Goal: Information Seeking & Learning: Check status

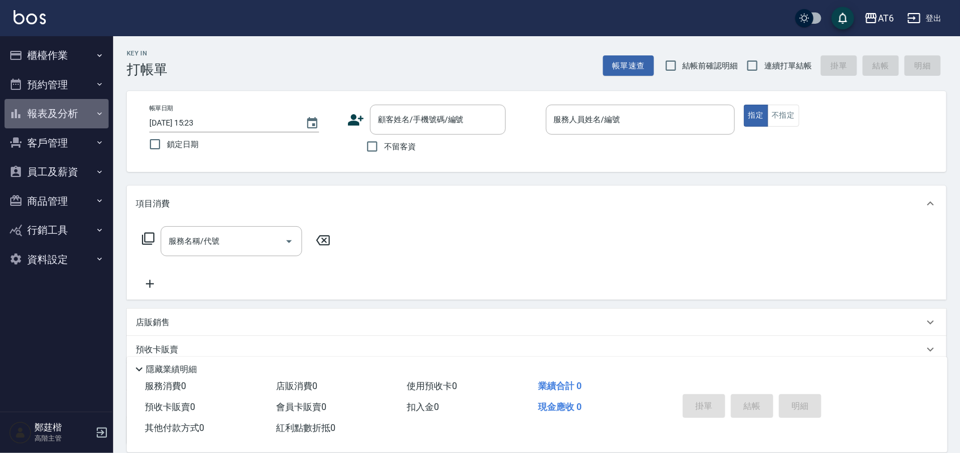
click at [81, 119] on button "報表及分析" at bounding box center [57, 113] width 104 height 29
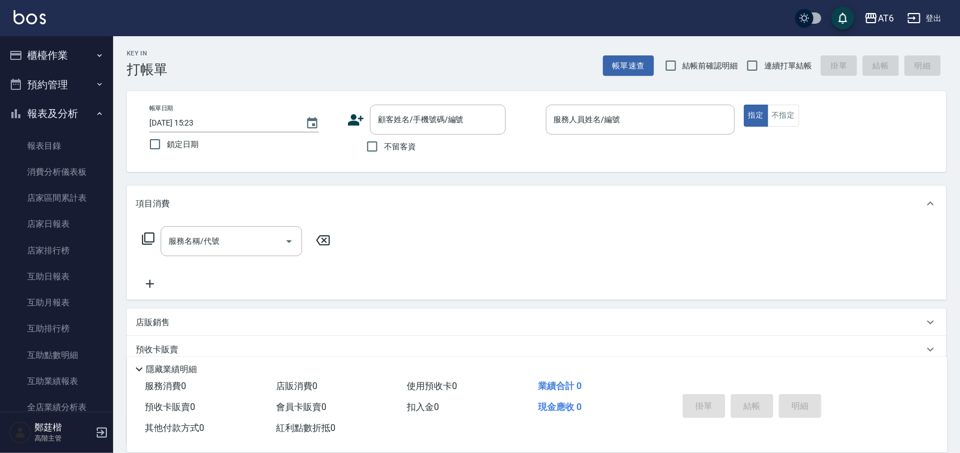
click at [83, 119] on button "報表及分析" at bounding box center [57, 113] width 104 height 29
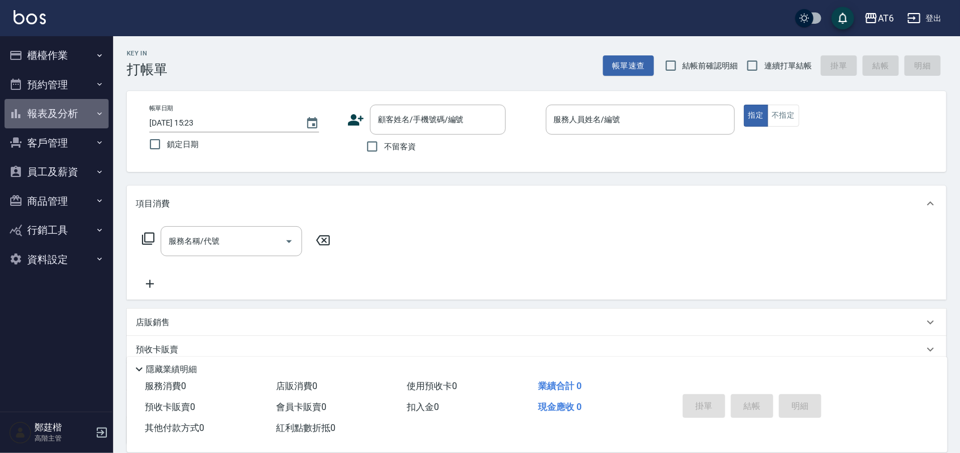
click at [87, 117] on button "報表及分析" at bounding box center [57, 113] width 104 height 29
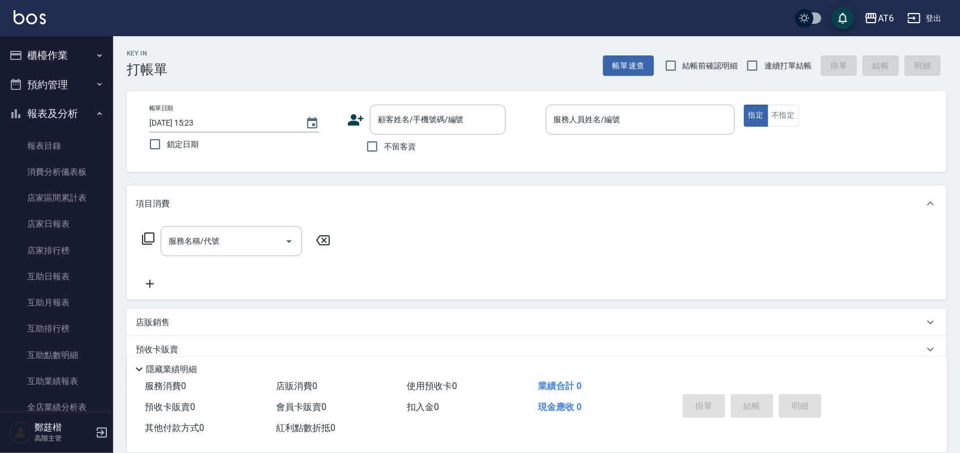
click at [88, 117] on button "報表及分析" at bounding box center [57, 113] width 104 height 29
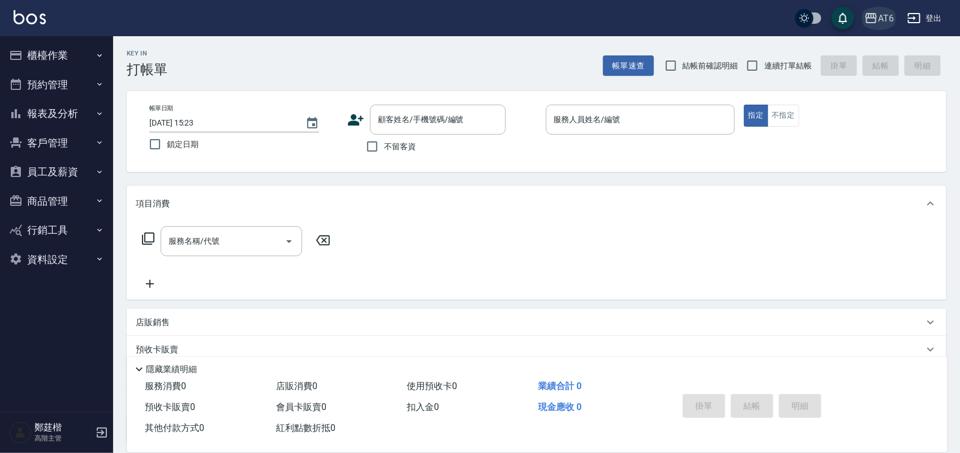
click at [867, 24] on icon "button" at bounding box center [872, 18] width 14 height 14
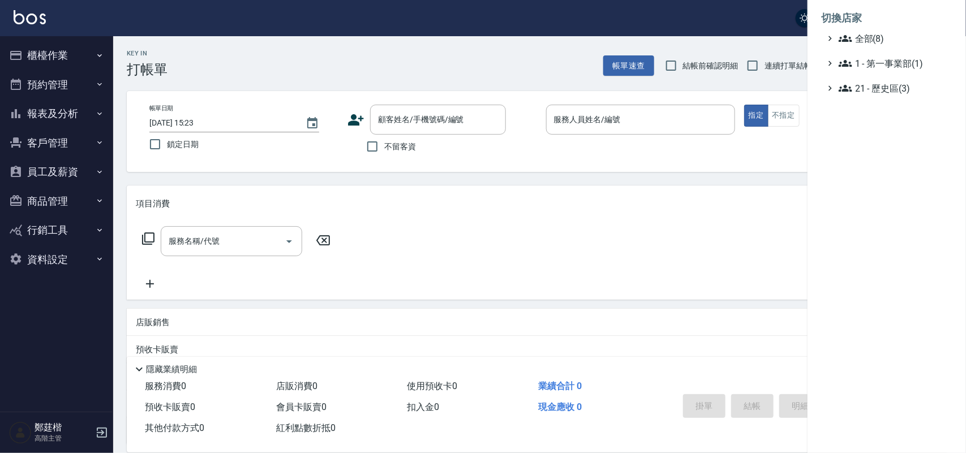
click at [870, 30] on li "切換店家" at bounding box center [886, 18] width 131 height 27
click at [870, 34] on span "全部(8)" at bounding box center [893, 39] width 109 height 14
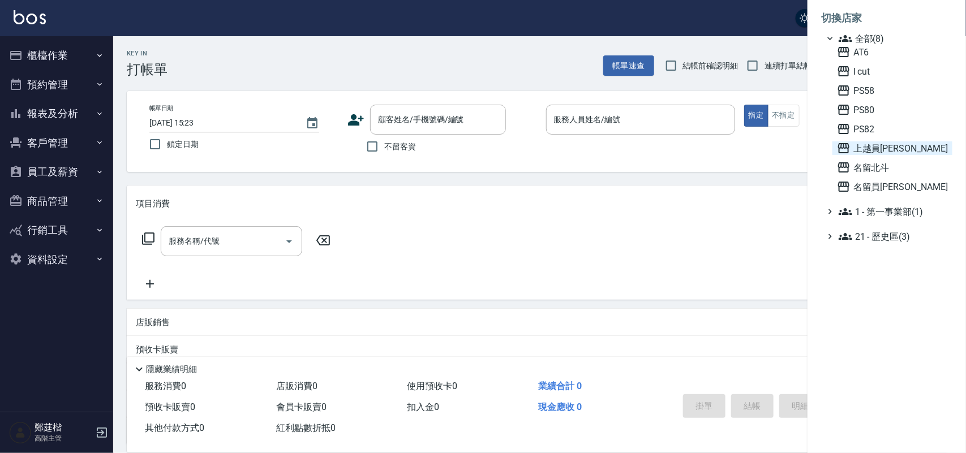
click at [884, 153] on span "上越員[PERSON_NAME]" at bounding box center [892, 148] width 111 height 14
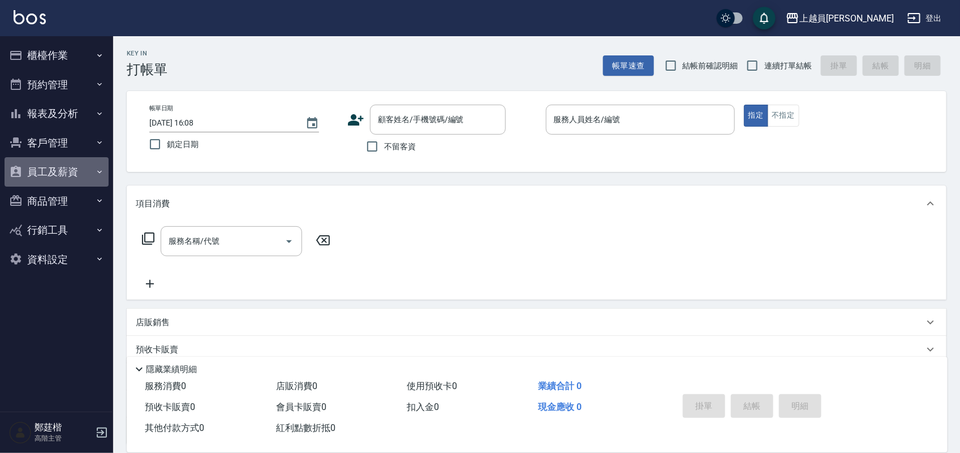
click at [92, 168] on button "員工及薪資" at bounding box center [57, 171] width 104 height 29
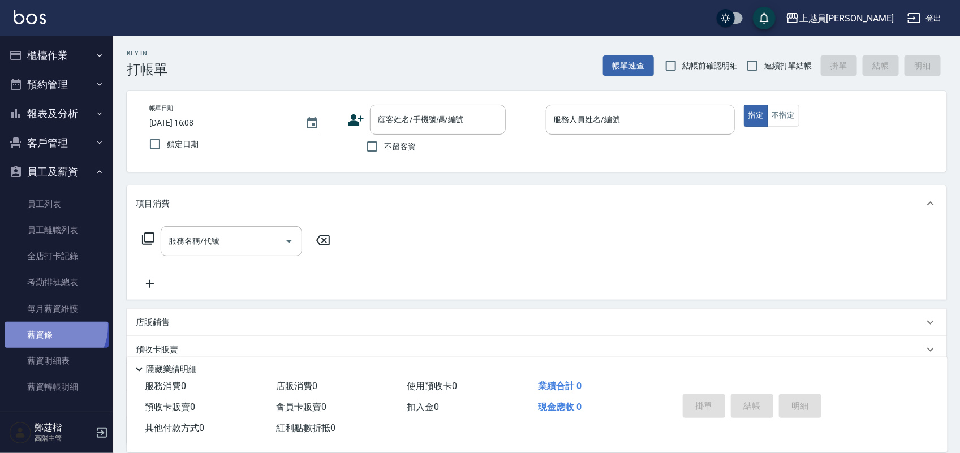
click at [52, 326] on link "薪資條" at bounding box center [57, 335] width 104 height 26
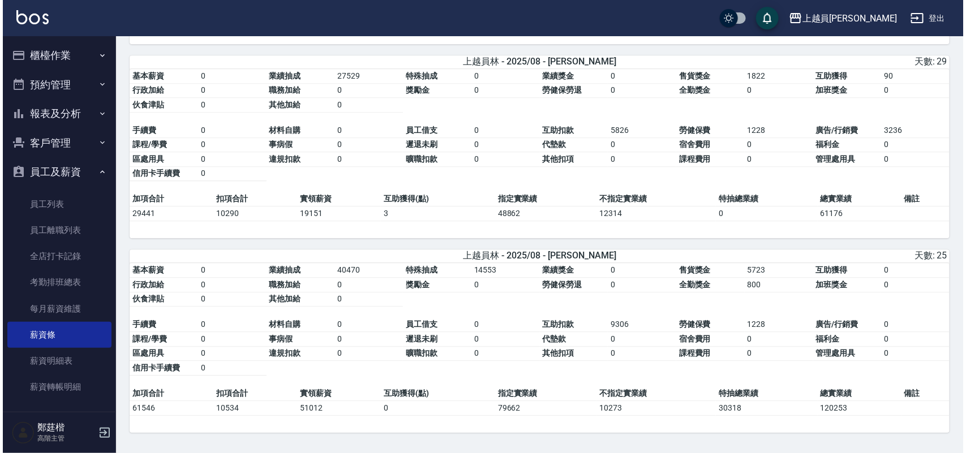
scroll to position [2799, 0]
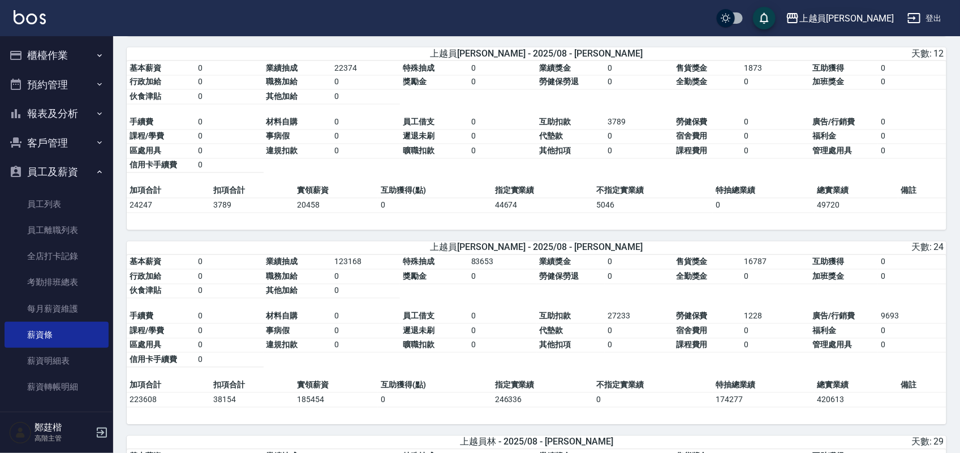
click at [861, 14] on div "上越員[PERSON_NAME]" at bounding box center [846, 18] width 94 height 14
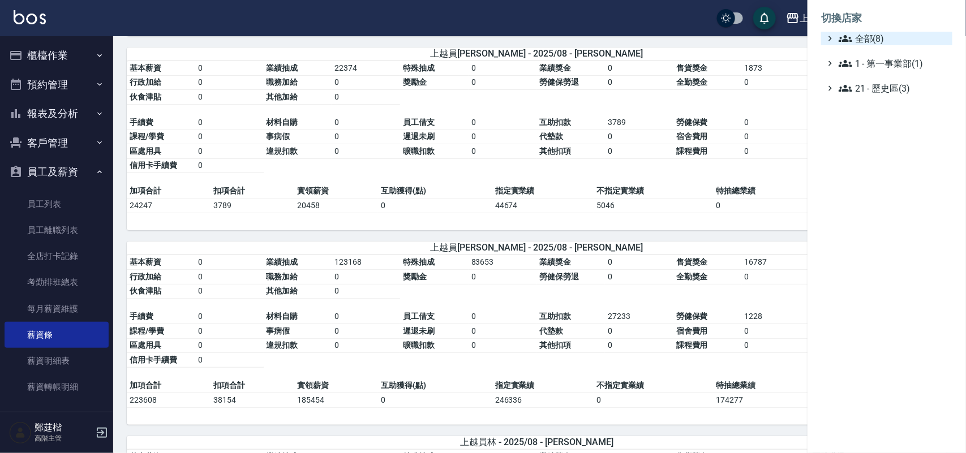
click at [867, 35] on span "全部(8)" at bounding box center [893, 39] width 109 height 14
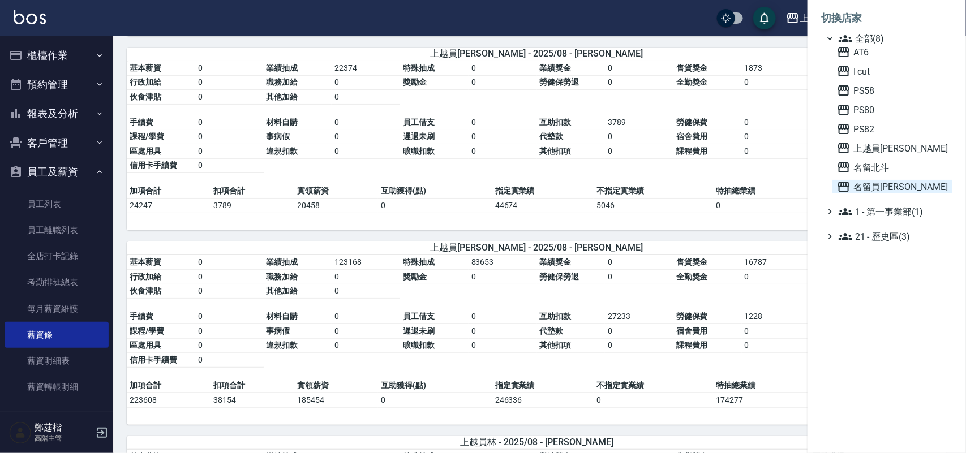
click at [892, 187] on span "名留員林中正" at bounding box center [892, 187] width 111 height 14
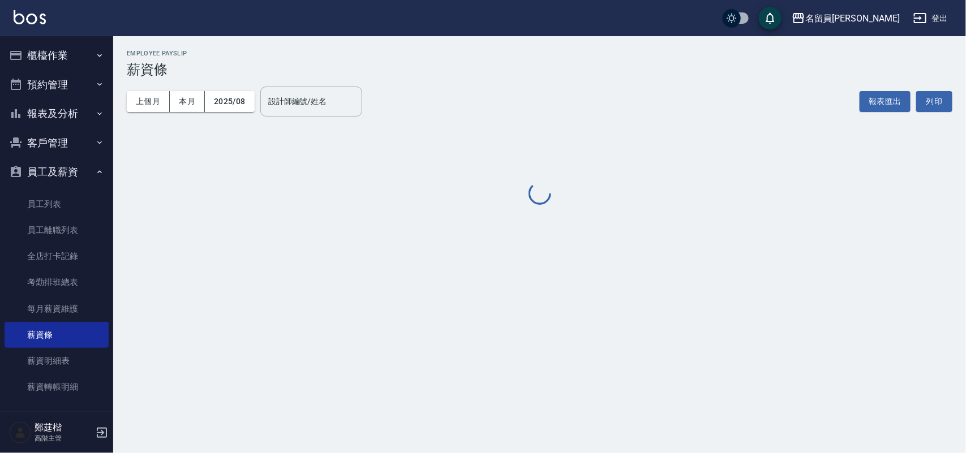
drag, startPoint x: 651, startPoint y: 43, endPoint x: 349, endPoint y: 103, distance: 308.0
click at [467, 63] on h3 "薪資條" at bounding box center [540, 70] width 826 height 16
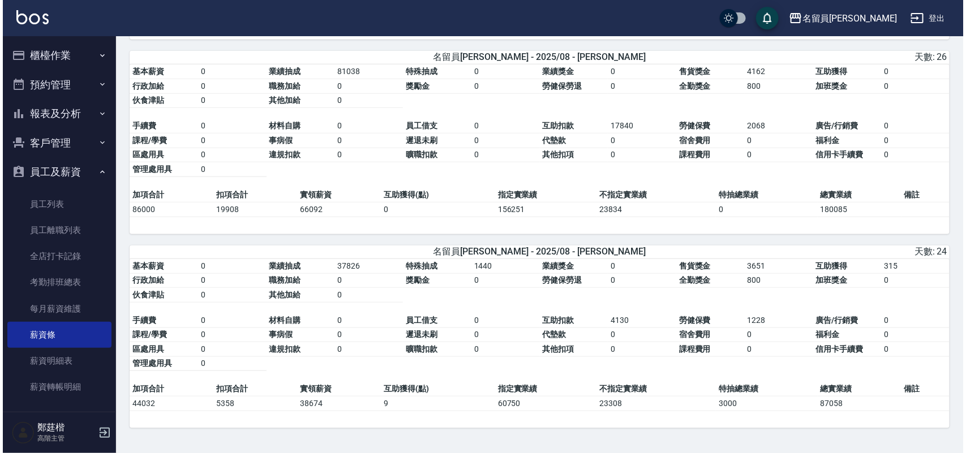
scroll to position [4207, 0]
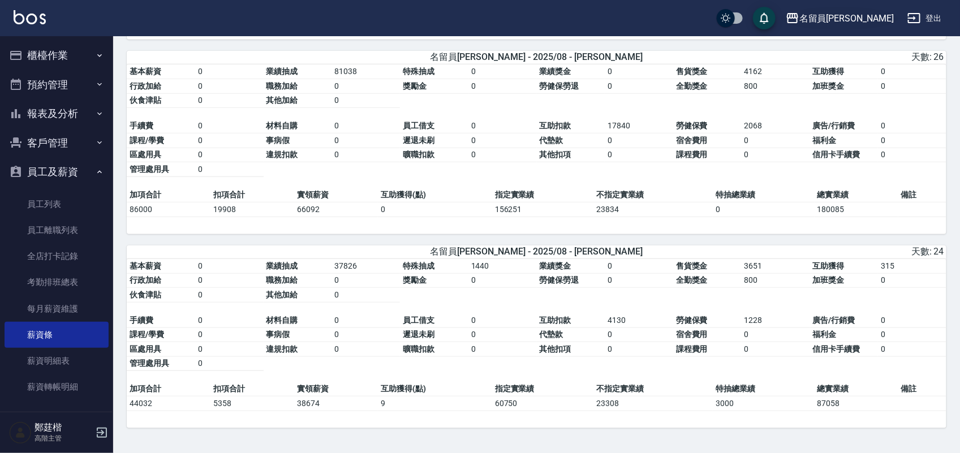
click at [879, 12] on div "名留員[PERSON_NAME]" at bounding box center [846, 18] width 94 height 14
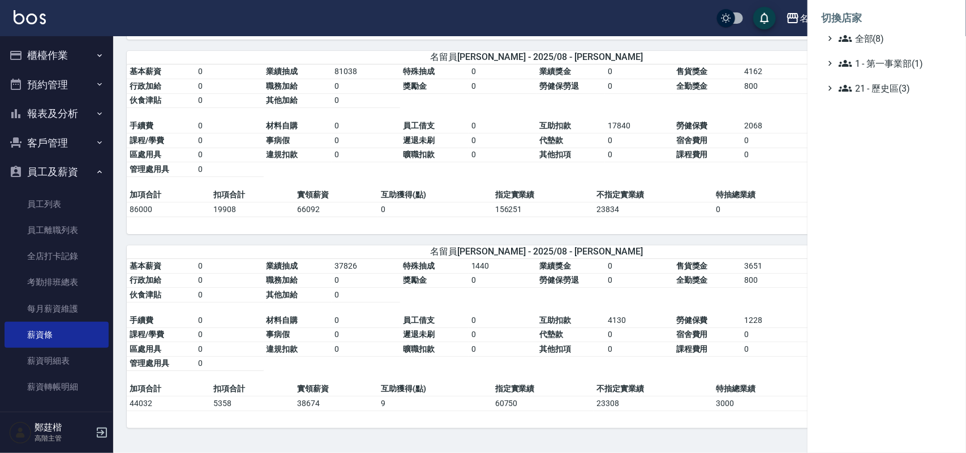
click at [887, 28] on li "切換店家" at bounding box center [886, 18] width 131 height 27
click at [887, 32] on span "全部(8)" at bounding box center [893, 39] width 109 height 14
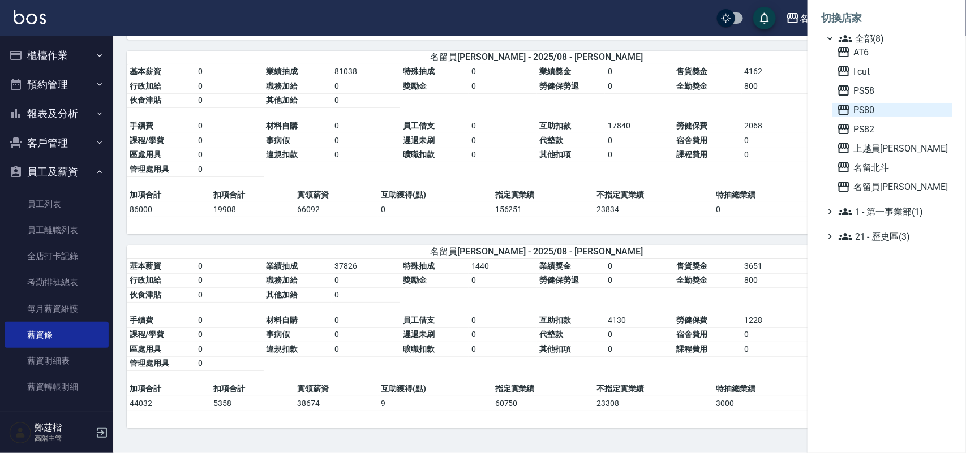
click at [875, 105] on span "PS80" at bounding box center [892, 110] width 111 height 14
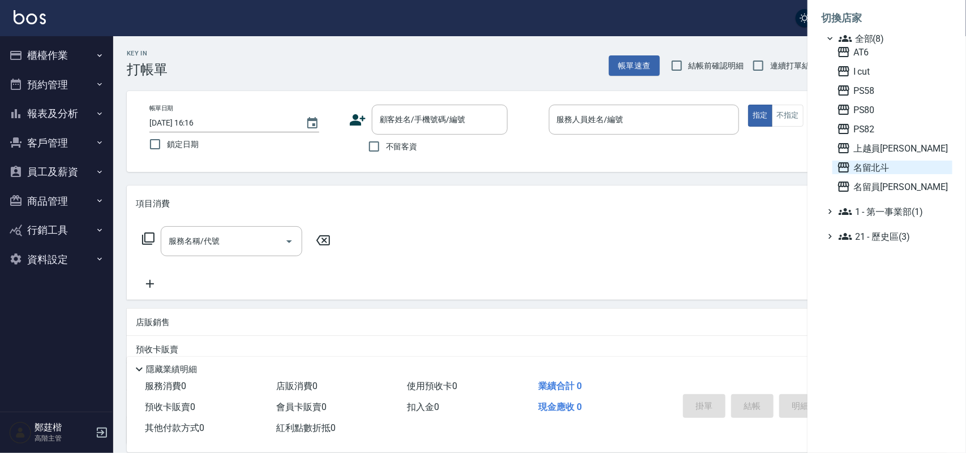
click at [893, 161] on span "名留北斗" at bounding box center [892, 168] width 111 height 14
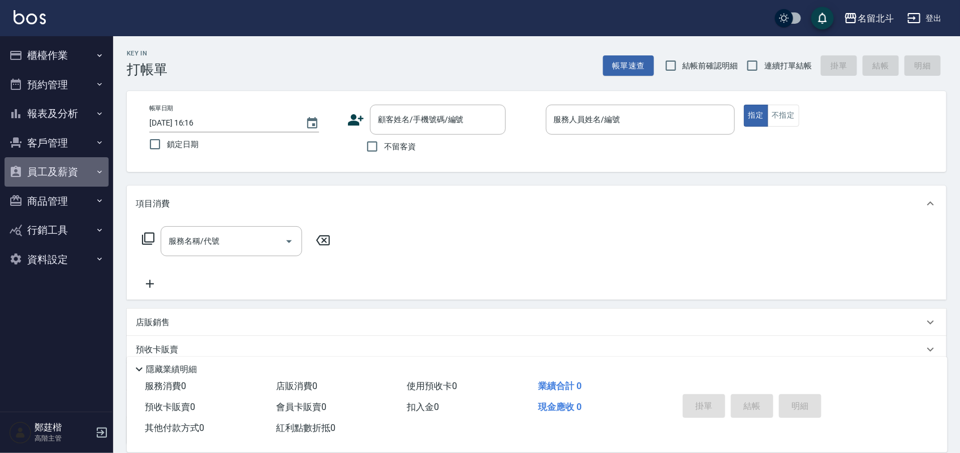
click at [78, 165] on button "員工及薪資" at bounding box center [57, 171] width 104 height 29
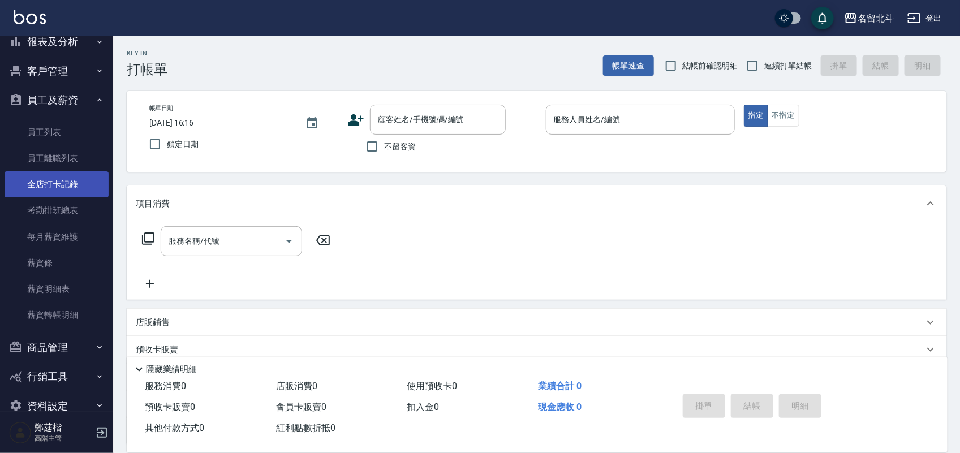
scroll to position [94, 0]
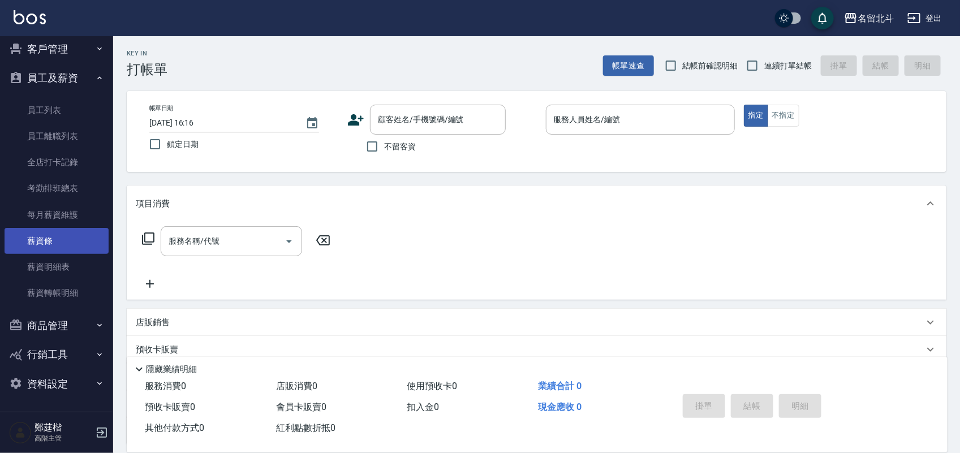
click at [72, 236] on link "薪資條" at bounding box center [57, 241] width 104 height 26
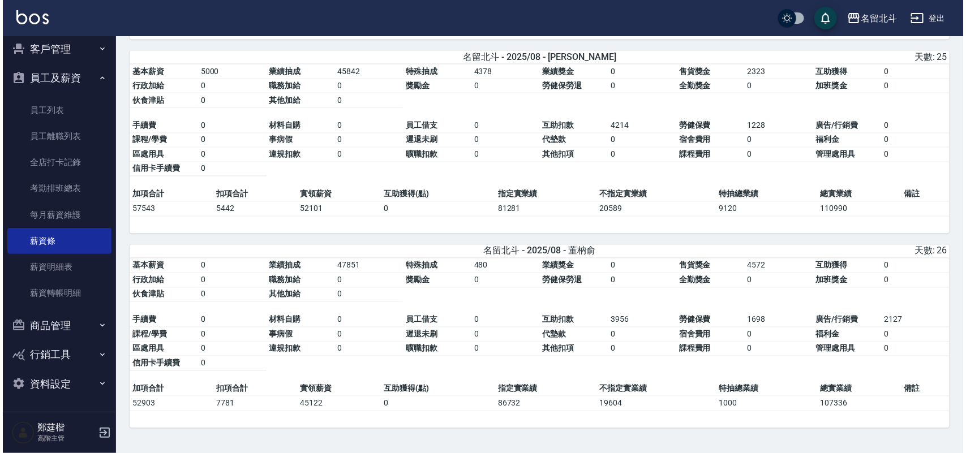
scroll to position [865, 0]
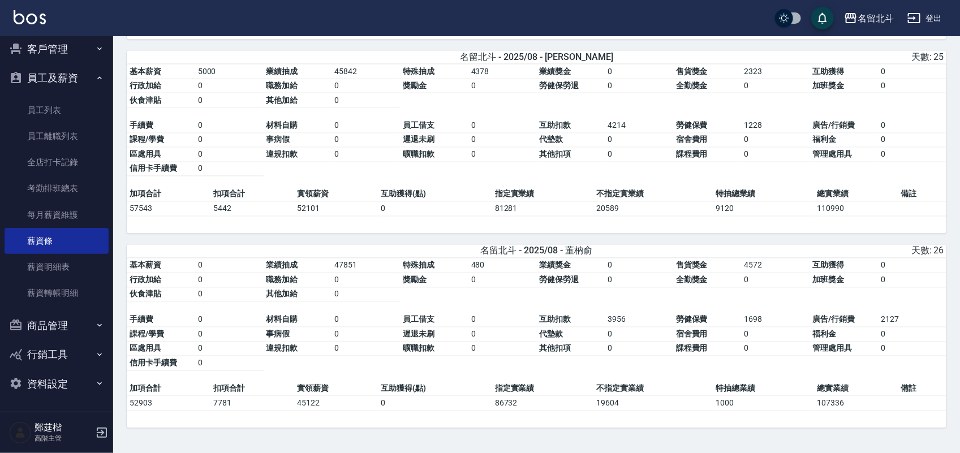
click at [866, 21] on div "名留北斗" at bounding box center [876, 18] width 36 height 14
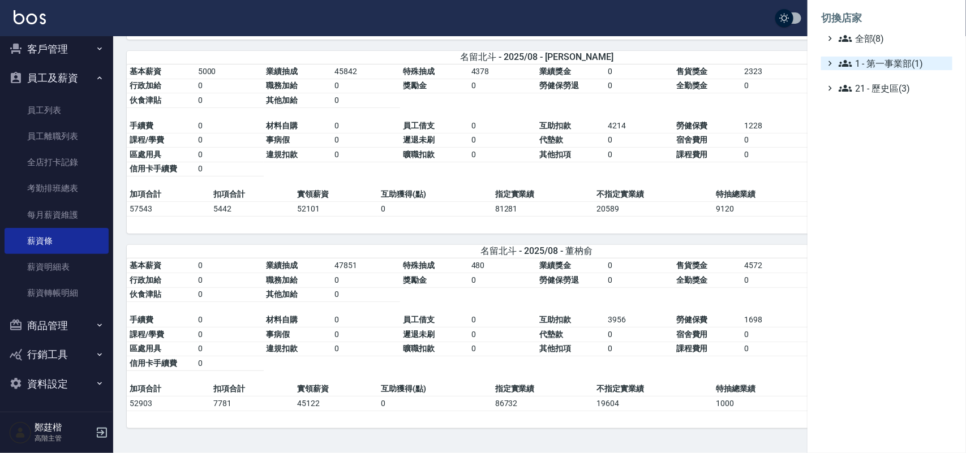
click at [906, 62] on span "1 - 第一事業部(1)" at bounding box center [893, 64] width 109 height 14
drag, startPoint x: 904, startPoint y: 94, endPoint x: 908, endPoint y: 80, distance: 14.9
click at [907, 83] on ul "全部(8) 1 - 第一事業部(1) 1.01 - 鄭洞樂(5) 21 - 歷史區(3)" at bounding box center [886, 70] width 131 height 77
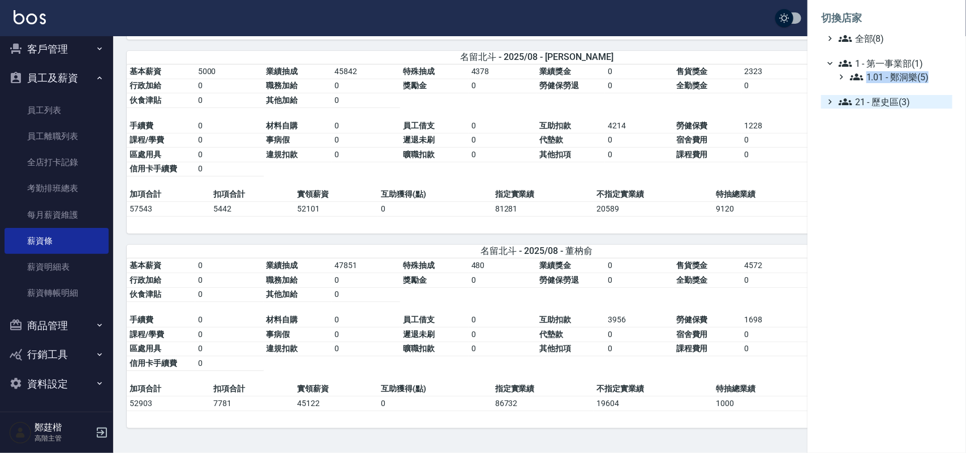
click at [891, 97] on span "21 - 歷史區(3)" at bounding box center [893, 102] width 109 height 14
click at [869, 34] on span "全部(8)" at bounding box center [893, 39] width 109 height 14
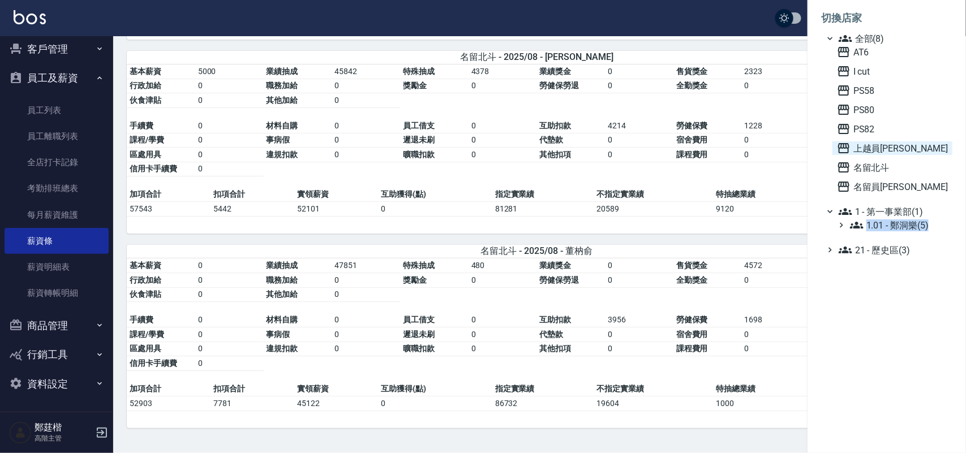
click at [883, 147] on span "上越員[PERSON_NAME]" at bounding box center [892, 148] width 111 height 14
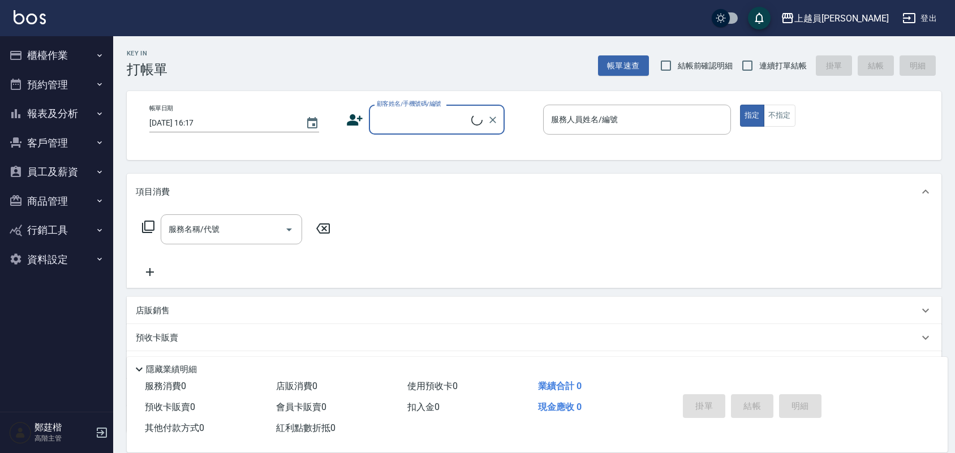
click at [68, 161] on button "員工及薪資" at bounding box center [57, 171] width 104 height 29
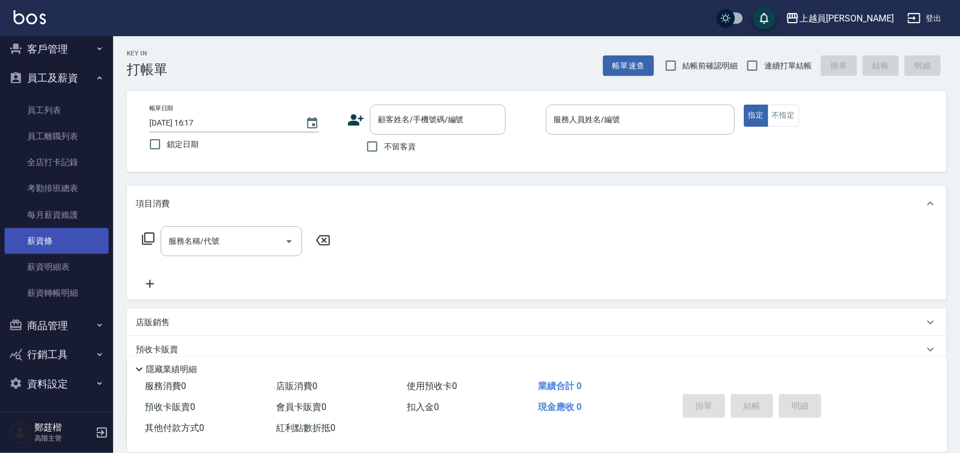
scroll to position [94, 0]
click at [63, 233] on link "薪資條" at bounding box center [57, 241] width 104 height 26
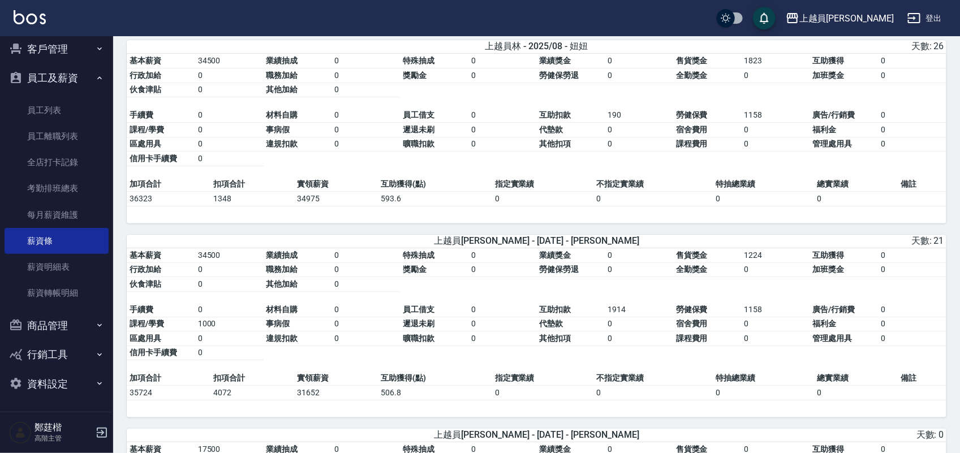
scroll to position [1839, 0]
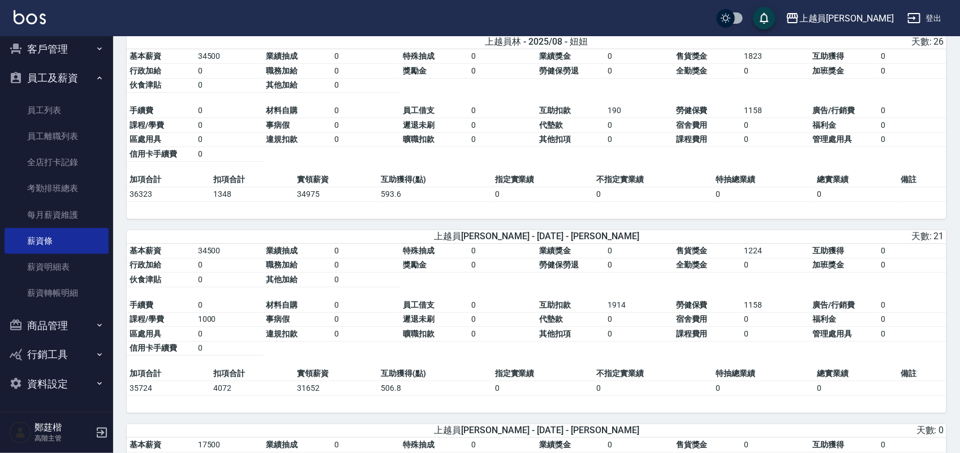
click at [24, 24] on link at bounding box center [30, 18] width 32 height 16
